Goal: Communication & Community: Connect with others

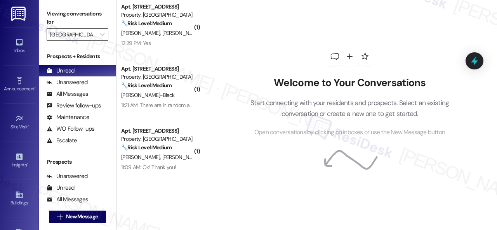
scroll to position [11, 0]
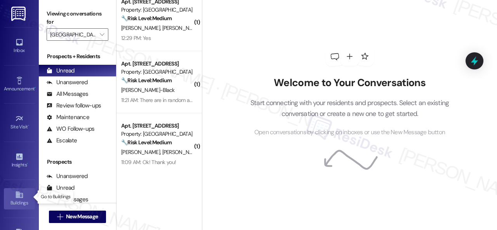
click at [19, 199] on div "Buildings" at bounding box center [19, 203] width 39 height 8
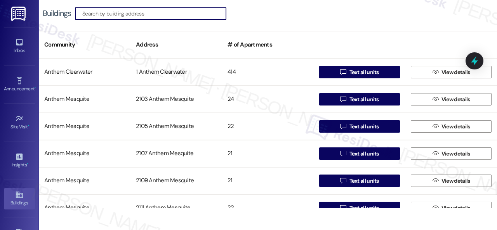
click at [132, 14] on input at bounding box center [154, 13] width 144 height 11
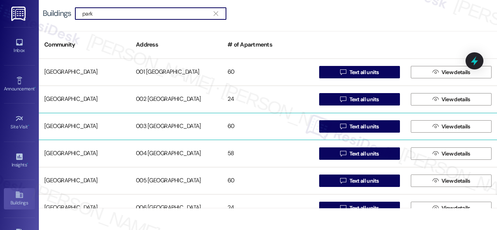
type input "park"
click at [85, 123] on div "[GEOGRAPHIC_DATA]" at bounding box center [85, 127] width 92 height 16
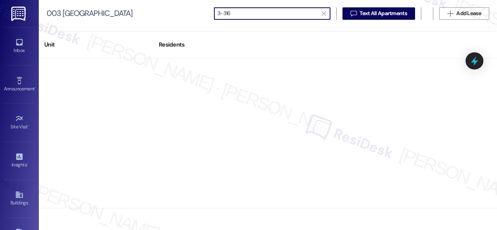
click at [222, 16] on input "3-316" at bounding box center [267, 13] width 100 height 11
drag, startPoint x: 222, startPoint y: 12, endPoint x: 209, endPoint y: 12, distance: 13.6
click at [209, 12] on div "003 [GEOGRAPHIC_DATA]  3-316   Text All Apartments  Add Lease" at bounding box center [268, 13] width 458 height 27
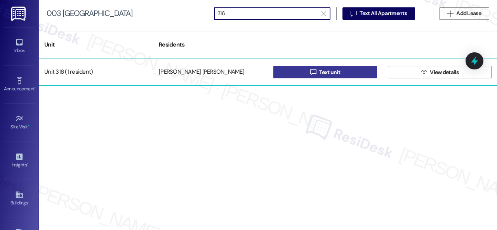
type input "316"
click at [287, 73] on button " Text unit" at bounding box center [325, 72] width 104 height 12
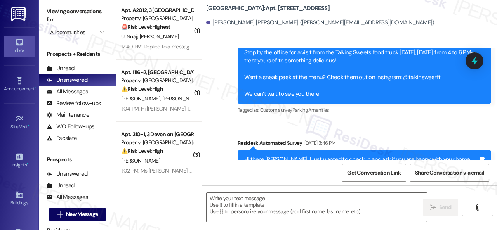
scroll to position [255, 0]
